Goal: Task Accomplishment & Management: Manage account settings

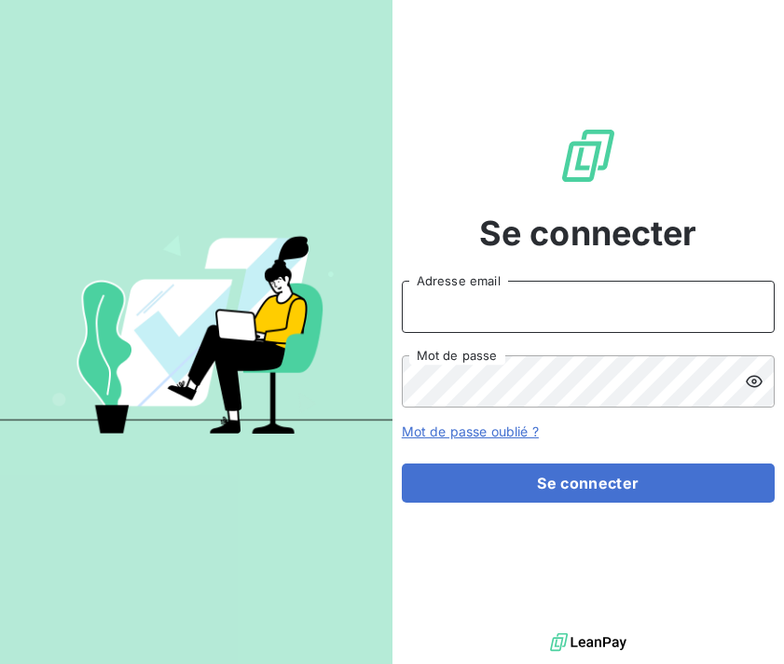
click at [513, 301] on input "Adresse email" at bounding box center [588, 307] width 373 height 52
type input "edern@sassyfrance.com"
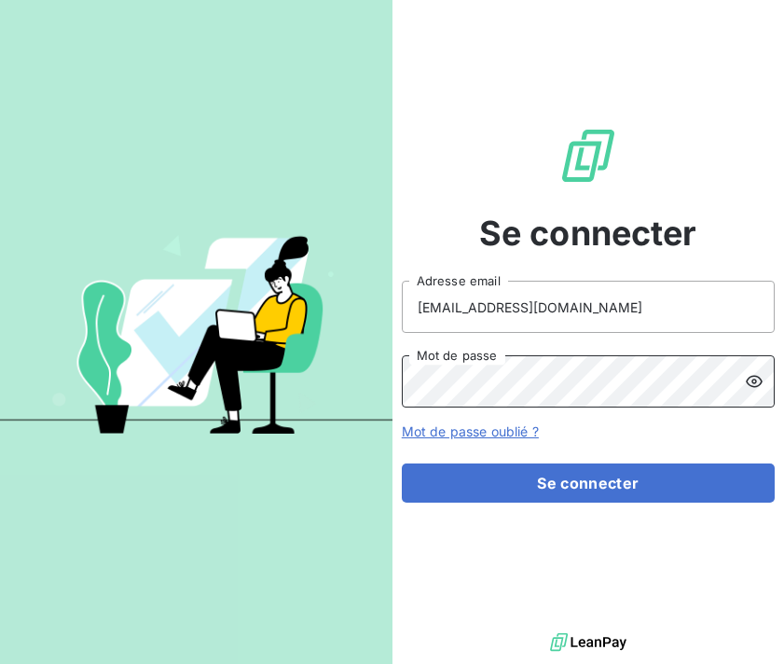
click at [402, 463] on button "Se connecter" at bounding box center [588, 482] width 373 height 39
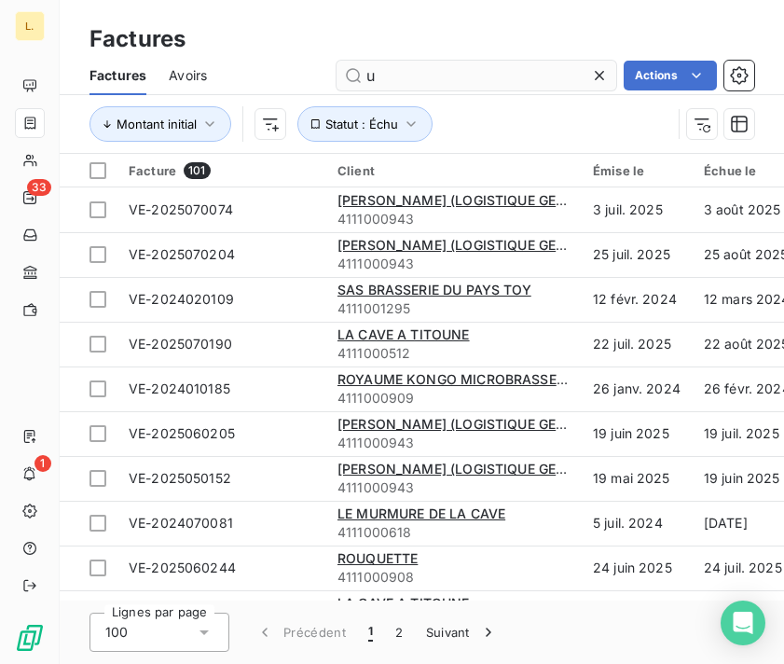
click at [414, 69] on input "u" at bounding box center [476, 76] width 280 height 30
type input "gondoles"
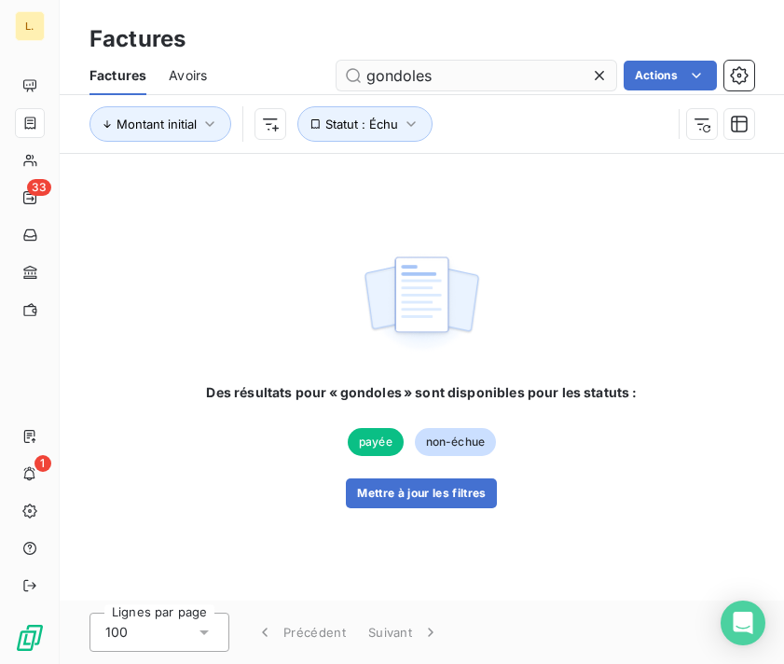
click at [521, 77] on input "gondoles" at bounding box center [476, 76] width 280 height 30
type input "domaine"
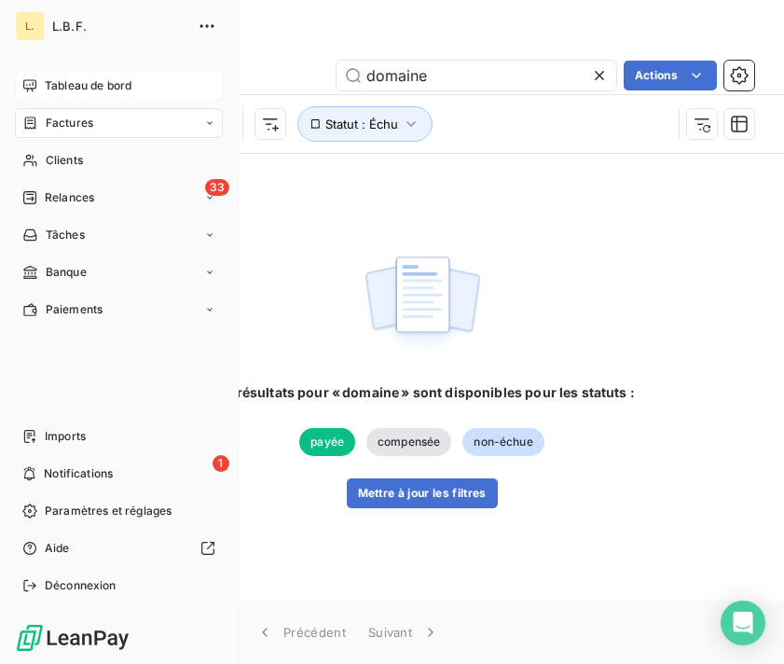
click at [75, 92] on span "Tableau de bord" at bounding box center [88, 85] width 87 height 17
